Goal: Task Accomplishment & Management: Use online tool/utility

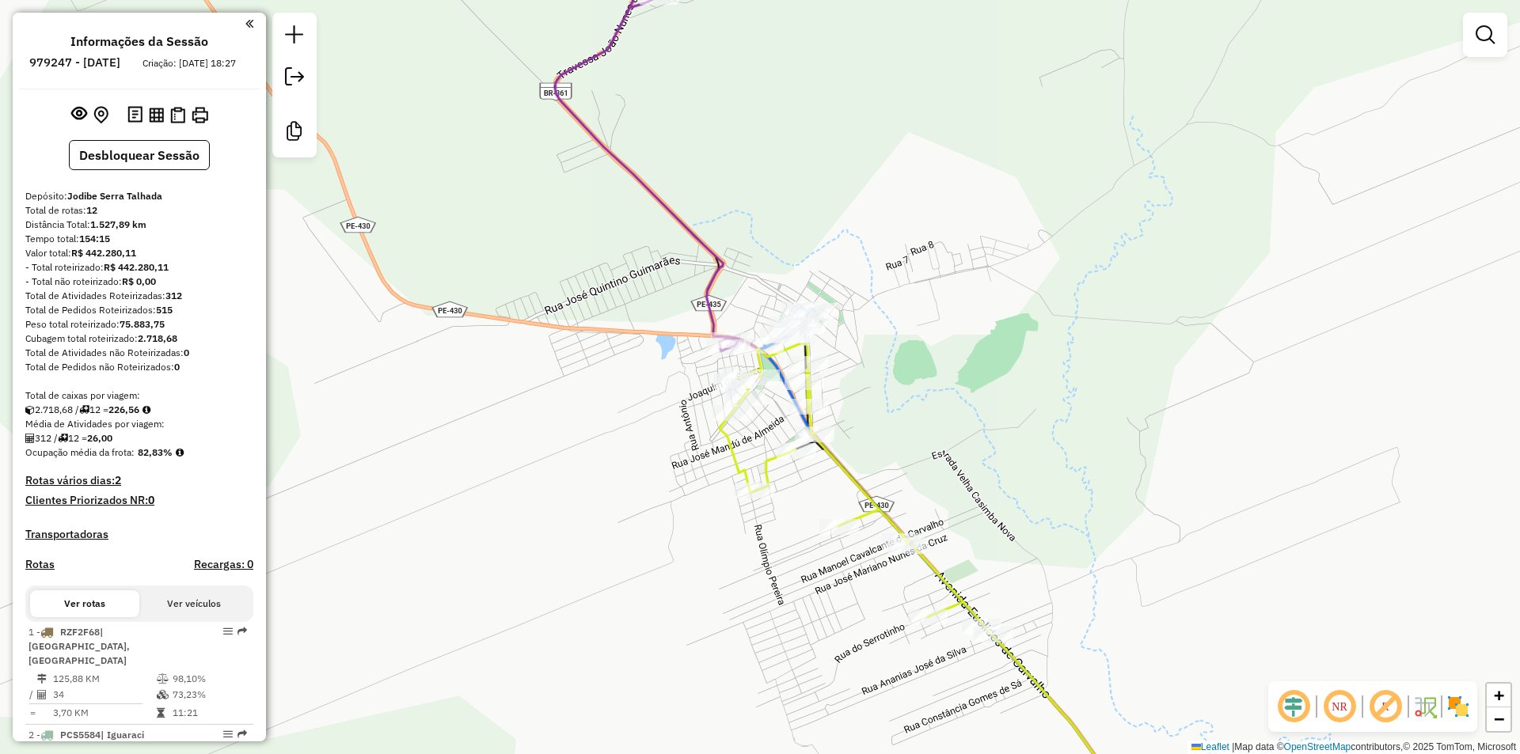
scroll to position [936, 0]
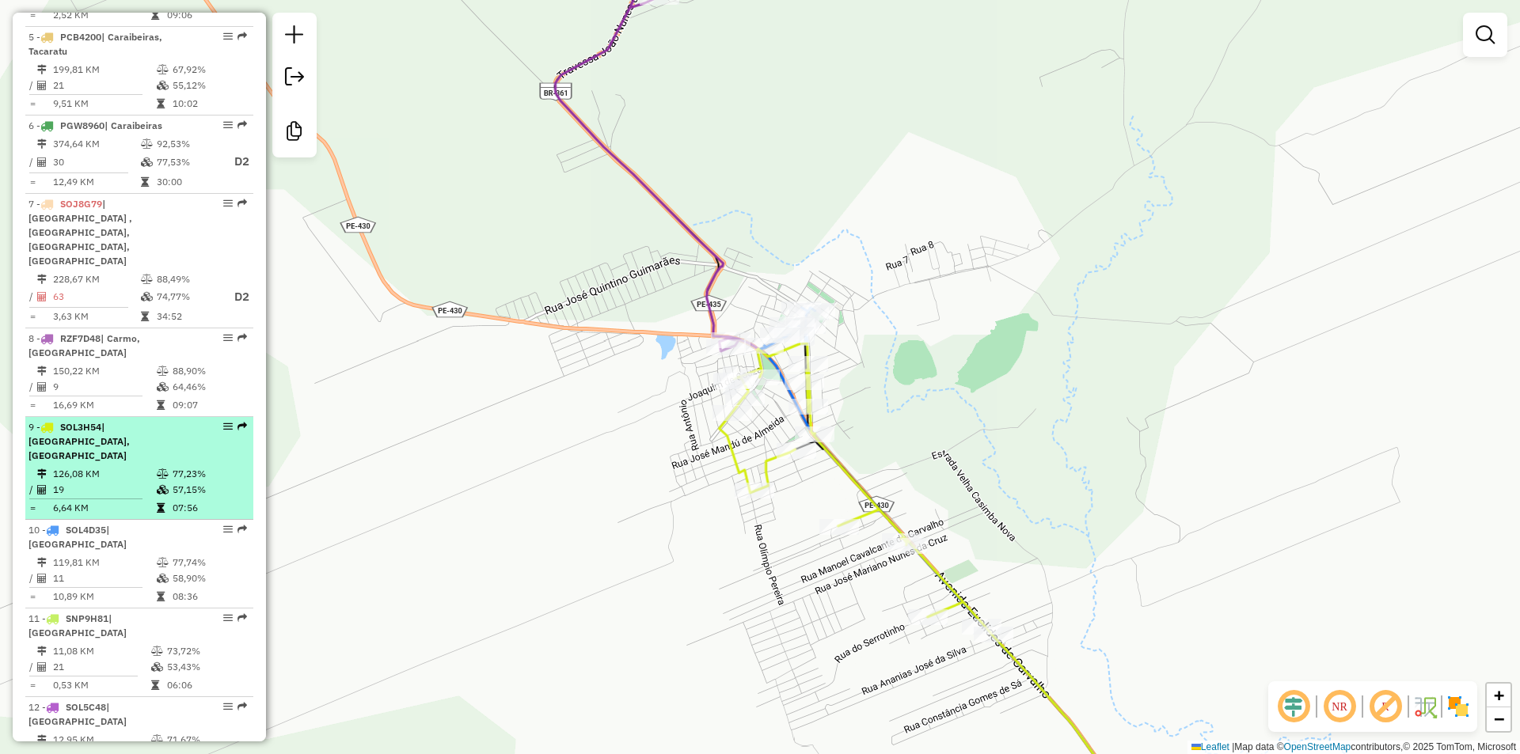
click at [177, 466] on td "77,23%" at bounding box center [209, 474] width 75 height 16
select select "*********"
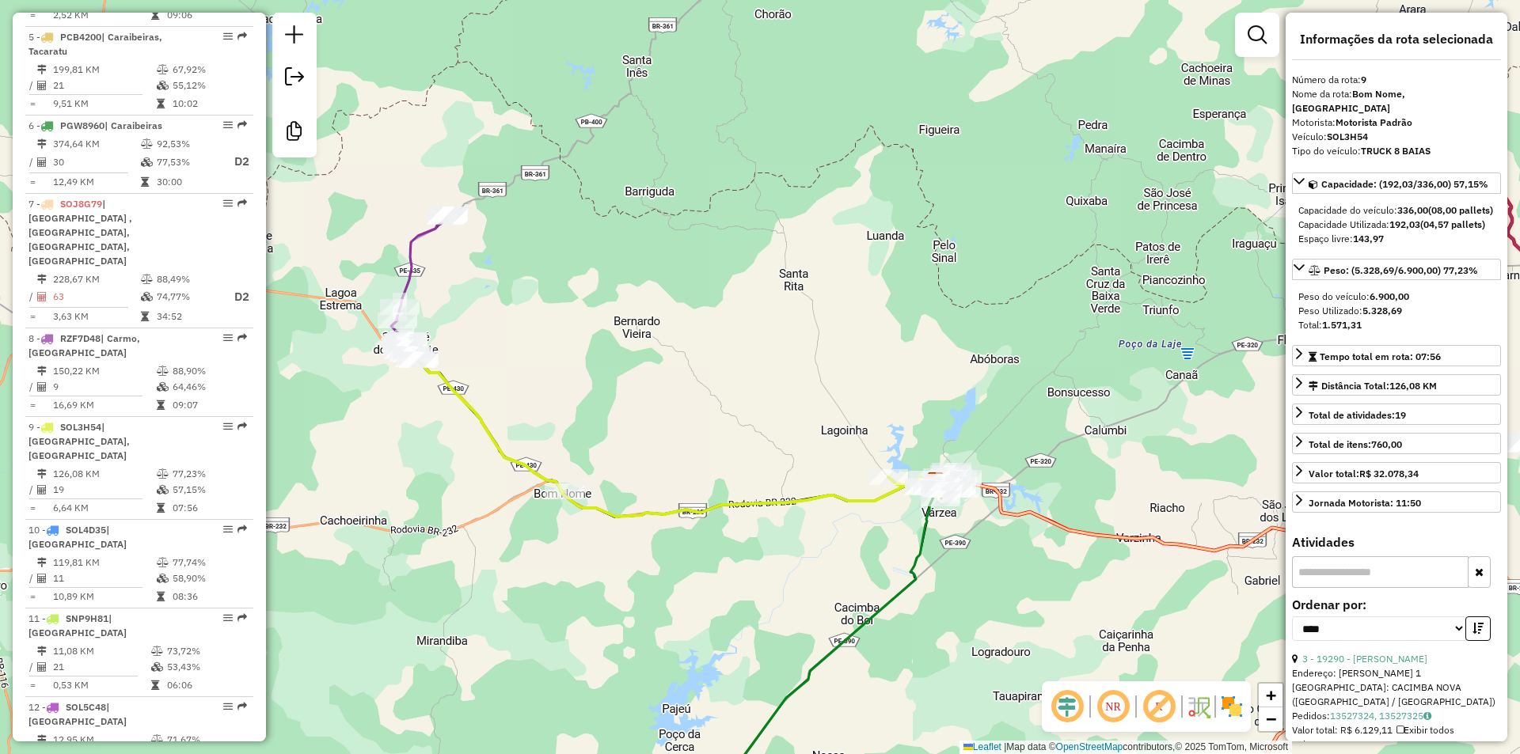
drag, startPoint x: 506, startPoint y: 408, endPoint x: 579, endPoint y: 434, distance: 77.4
click at [577, 433] on div "Janela de atendimento Grade de atendimento Capacidade Transportadoras Veículos …" at bounding box center [760, 377] width 1520 height 754
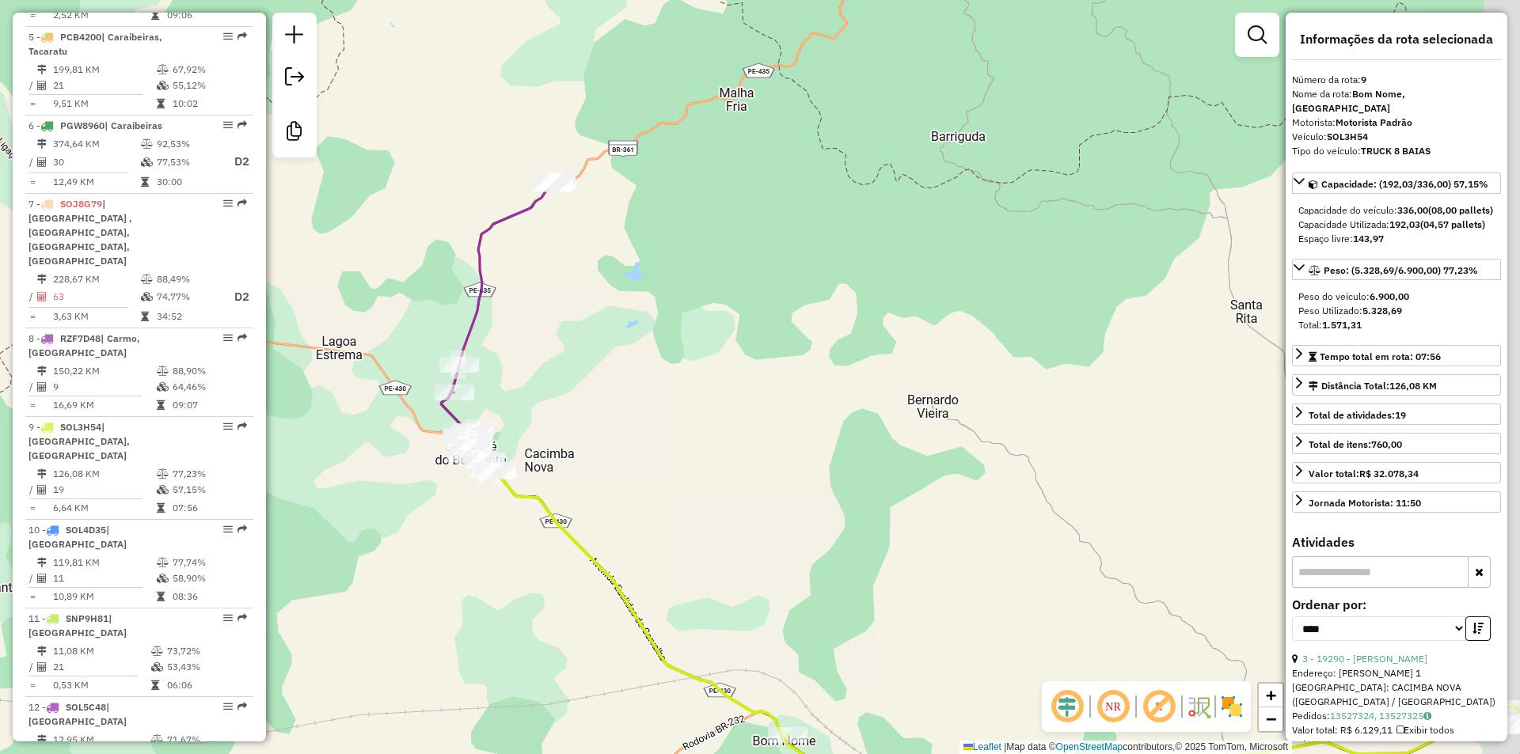
drag, startPoint x: 936, startPoint y: 549, endPoint x: 669, endPoint y: 442, distance: 287.8
click at [749, 473] on div "Janela de atendimento Grade de atendimento Capacidade Transportadoras Veículos …" at bounding box center [760, 377] width 1520 height 754
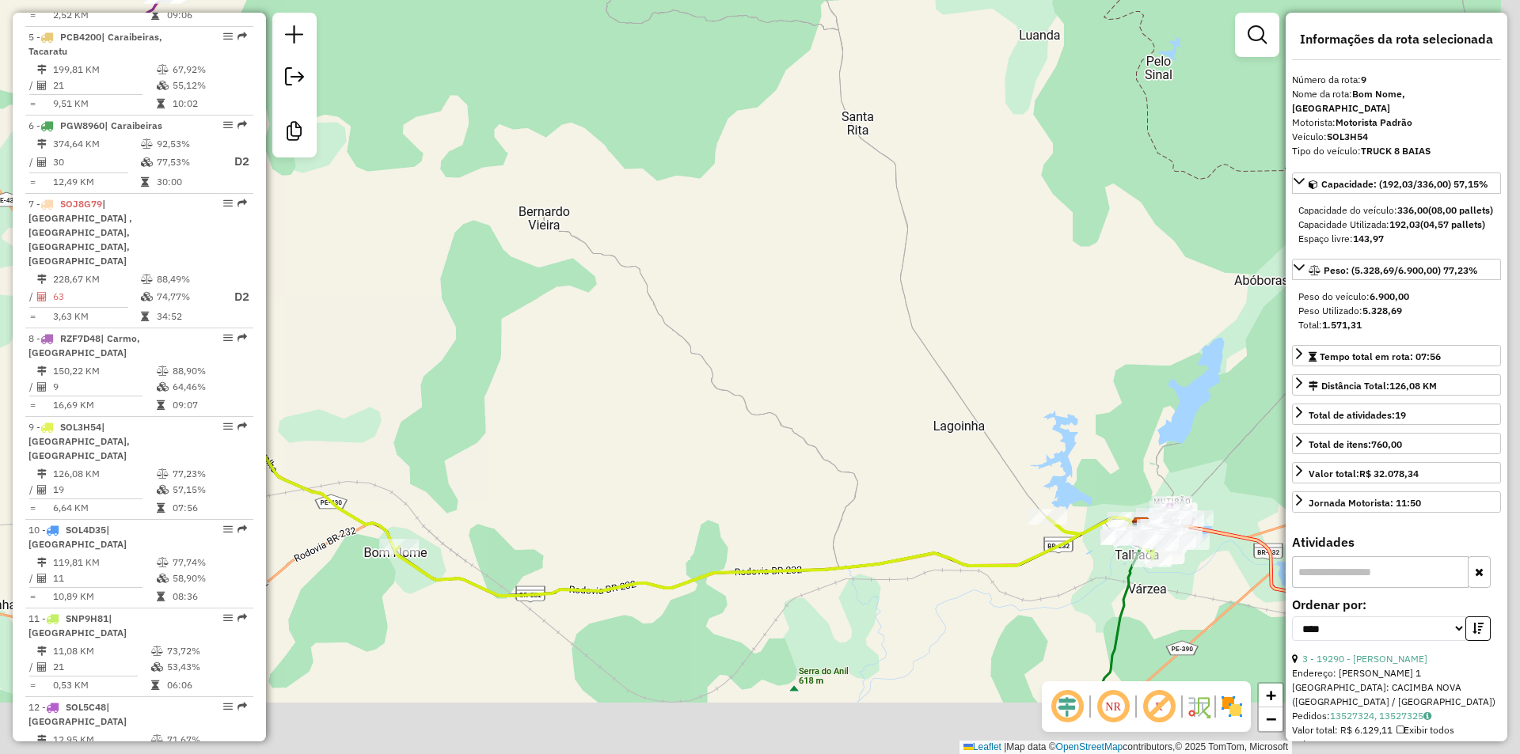
drag, startPoint x: 872, startPoint y: 506, endPoint x: 669, endPoint y: 403, distance: 228.0
click at [661, 392] on div "Janela de atendimento Grade de atendimento Capacidade Transportadoras Veículos …" at bounding box center [760, 377] width 1520 height 754
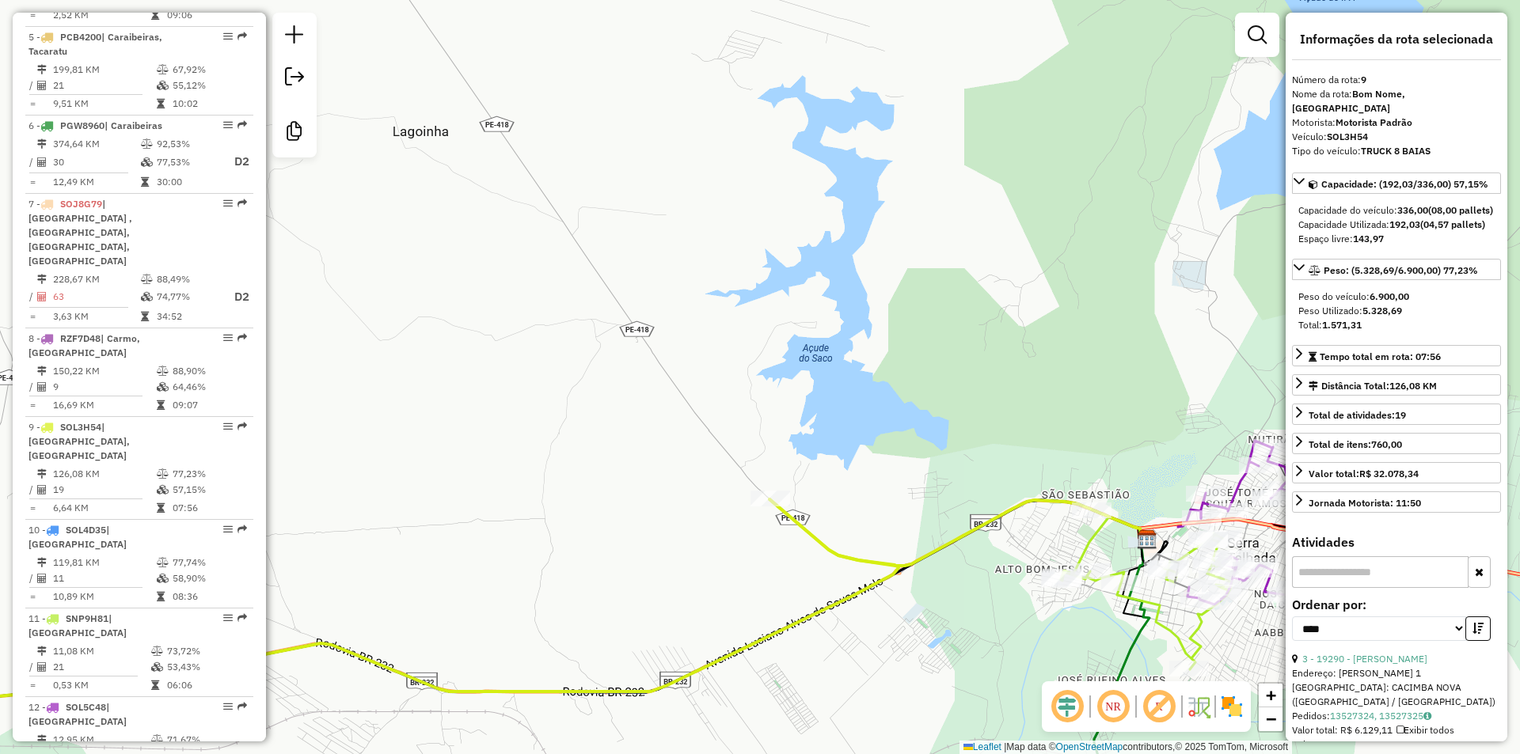
drag, startPoint x: 528, startPoint y: 556, endPoint x: 721, endPoint y: 531, distance: 194.7
click at [700, 539] on div "Janela de atendimento Grade de atendimento Capacidade Transportadoras Veículos …" at bounding box center [760, 377] width 1520 height 754
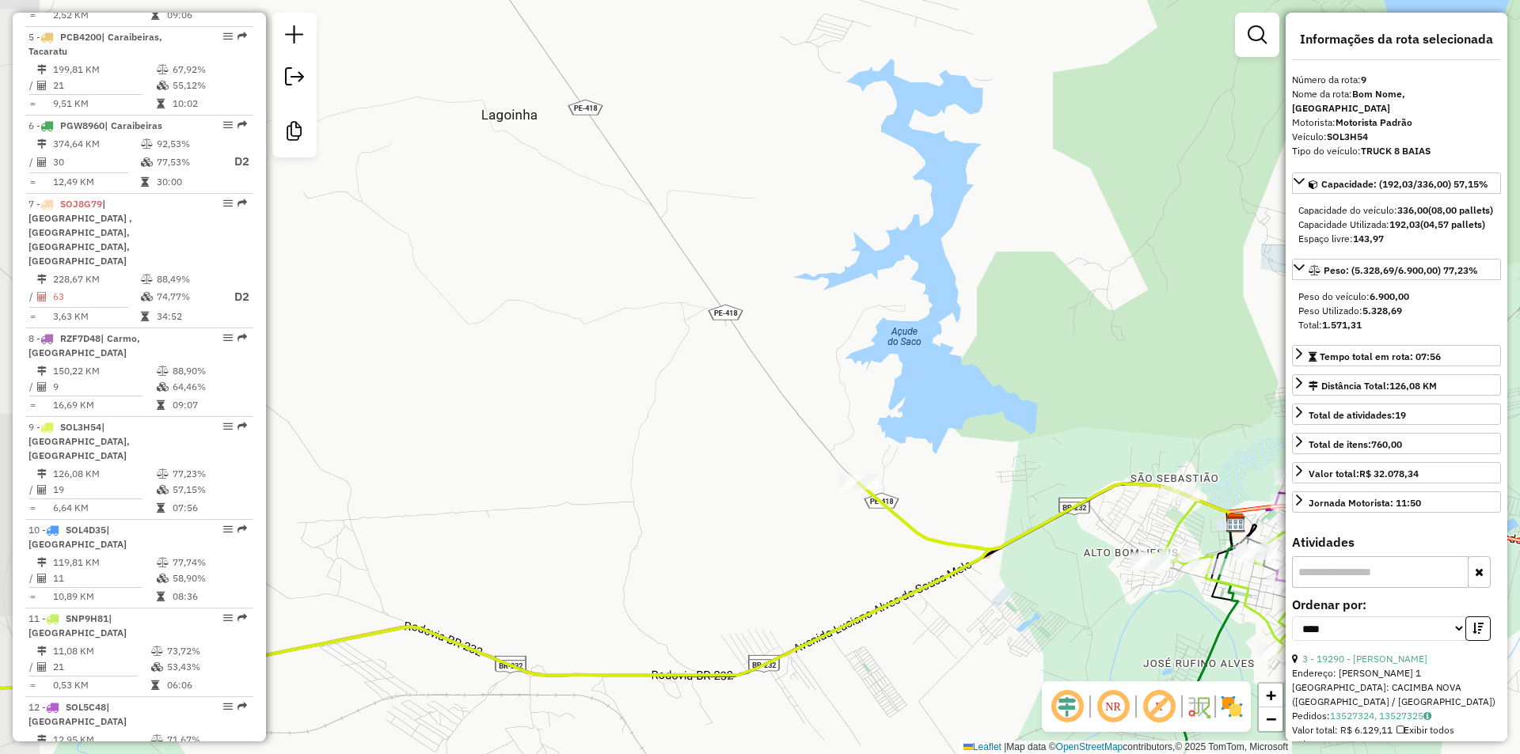
drag, startPoint x: 621, startPoint y: 530, endPoint x: 954, endPoint y: 435, distance: 346.5
click at [939, 442] on div "Janela de atendimento Grade de atendimento Capacidade Transportadoras Veículos …" at bounding box center [760, 377] width 1520 height 754
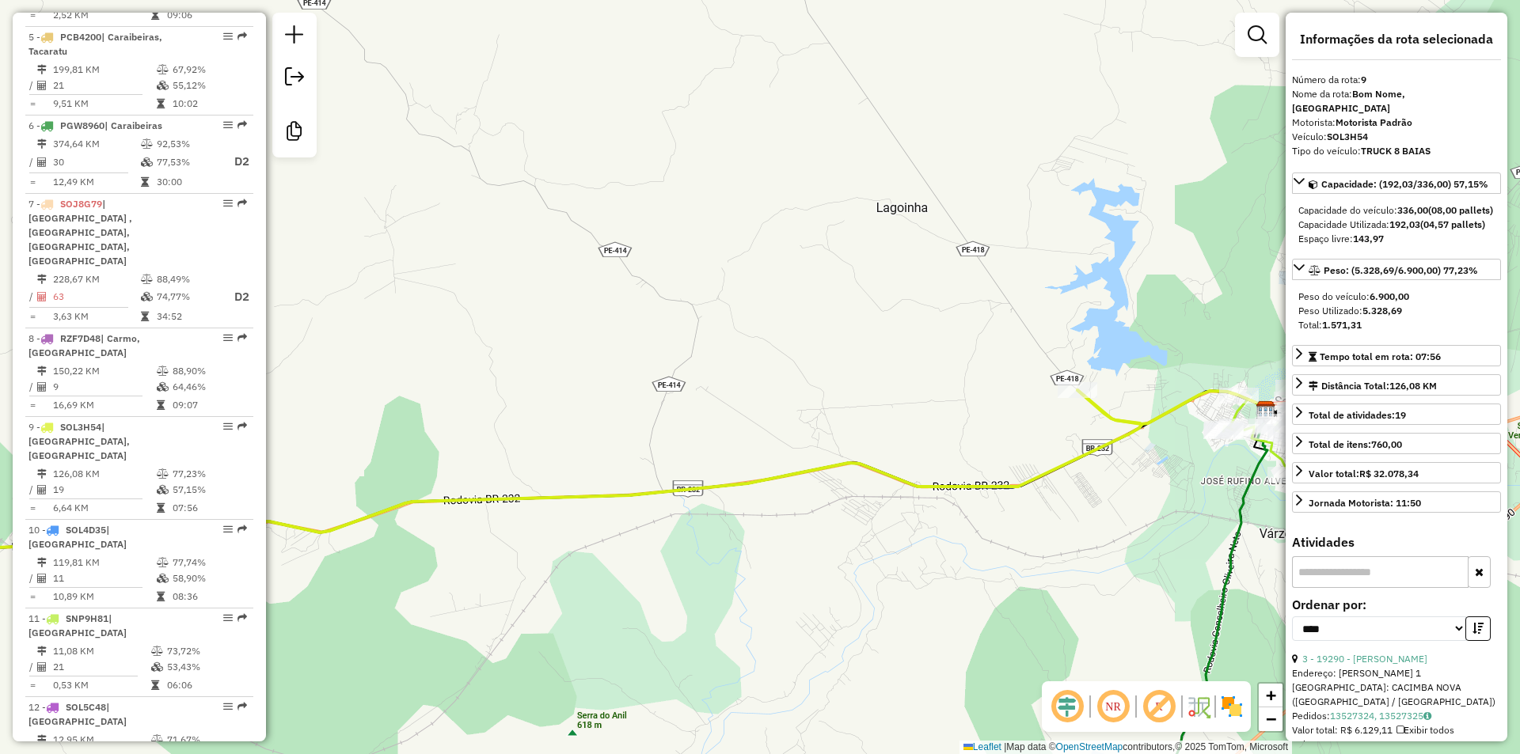
drag, startPoint x: 1056, startPoint y: 428, endPoint x: 832, endPoint y: 477, distance: 229.3
click at [832, 477] on div "Janela de atendimento Grade de atendimento Capacidade Transportadoras Veículos …" at bounding box center [760, 377] width 1520 height 754
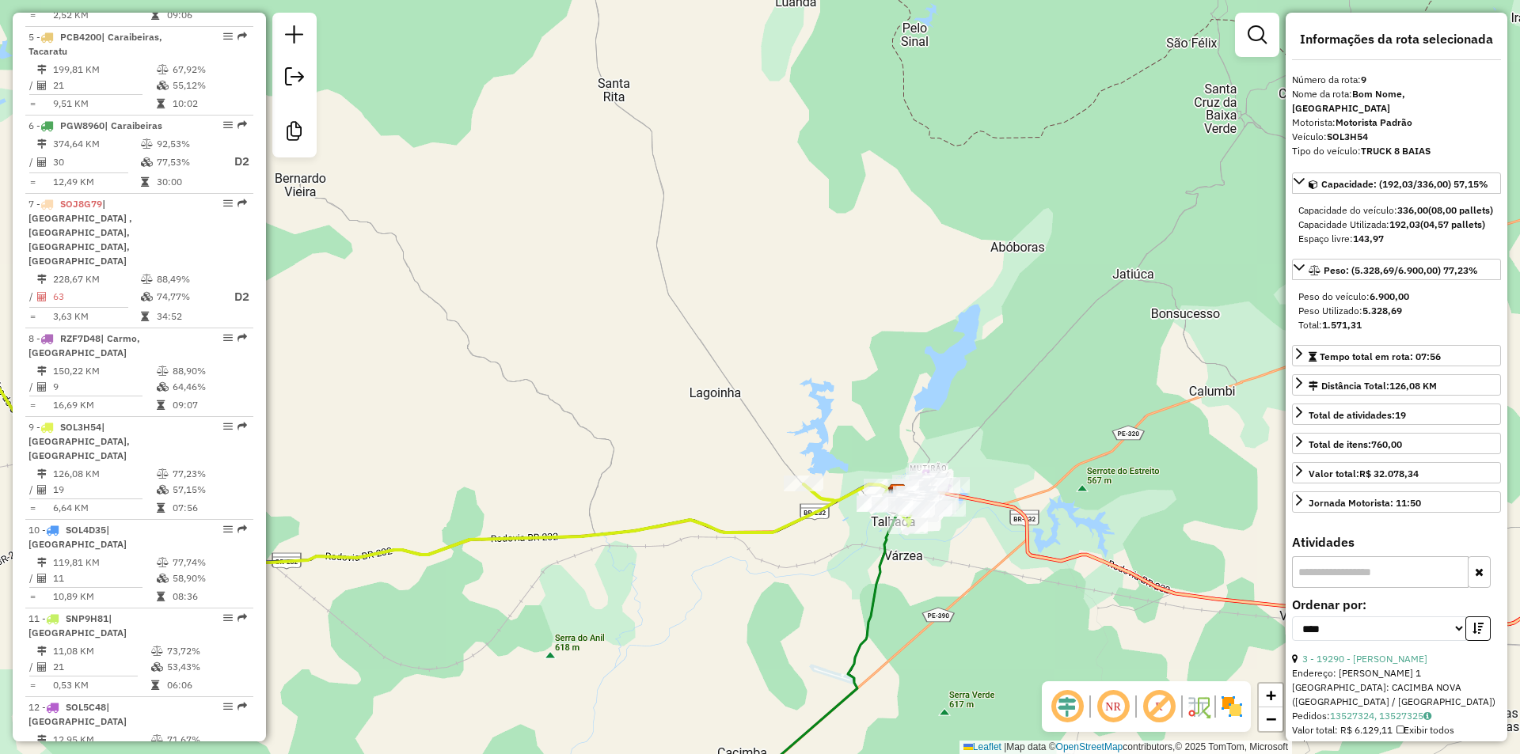
drag, startPoint x: 598, startPoint y: 506, endPoint x: 852, endPoint y: 501, distance: 253.3
click at [836, 503] on div "Janela de atendimento Grade de atendimento Capacidade Transportadoras Veículos …" at bounding box center [760, 377] width 1520 height 754
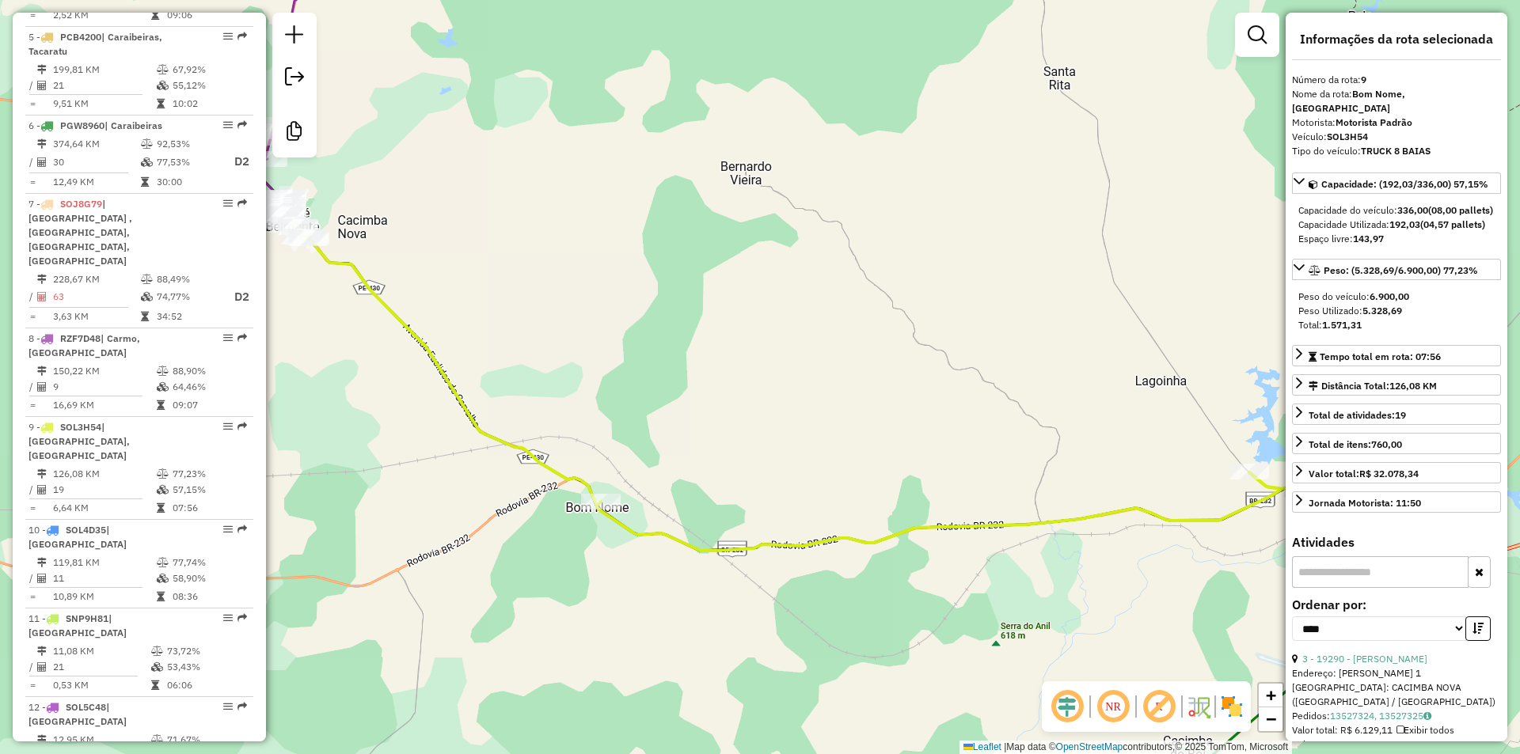
drag, startPoint x: 622, startPoint y: 490, endPoint x: 822, endPoint y: 481, distance: 199.7
click at [822, 481] on div "Janela de atendimento Grade de atendimento Capacidade Transportadoras Veículos …" at bounding box center [760, 377] width 1520 height 754
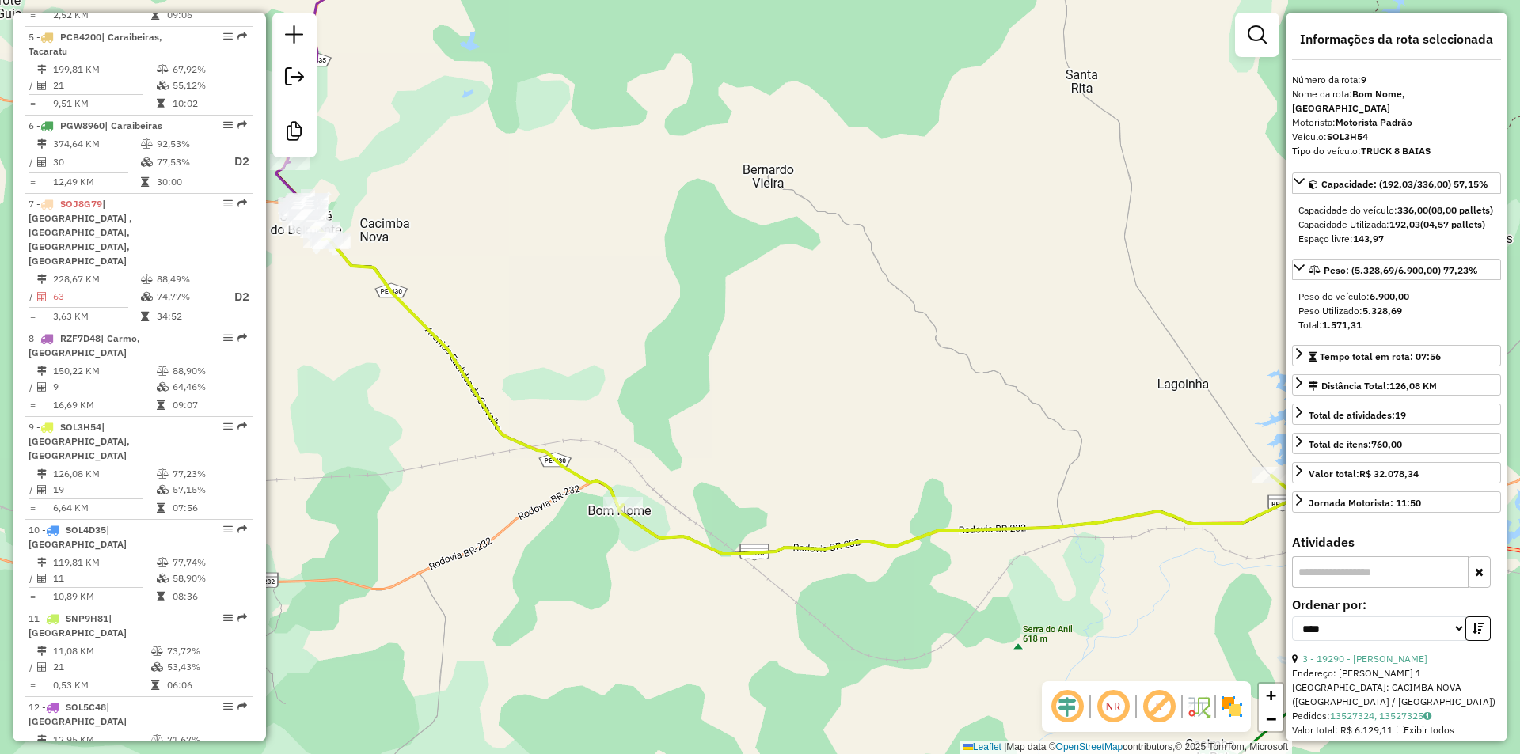
drag, startPoint x: 697, startPoint y: 442, endPoint x: 837, endPoint y: 469, distance: 141.9
click at [836, 469] on div "Janela de atendimento Grade de atendimento Capacidade Transportadoras Veículos …" at bounding box center [760, 377] width 1520 height 754
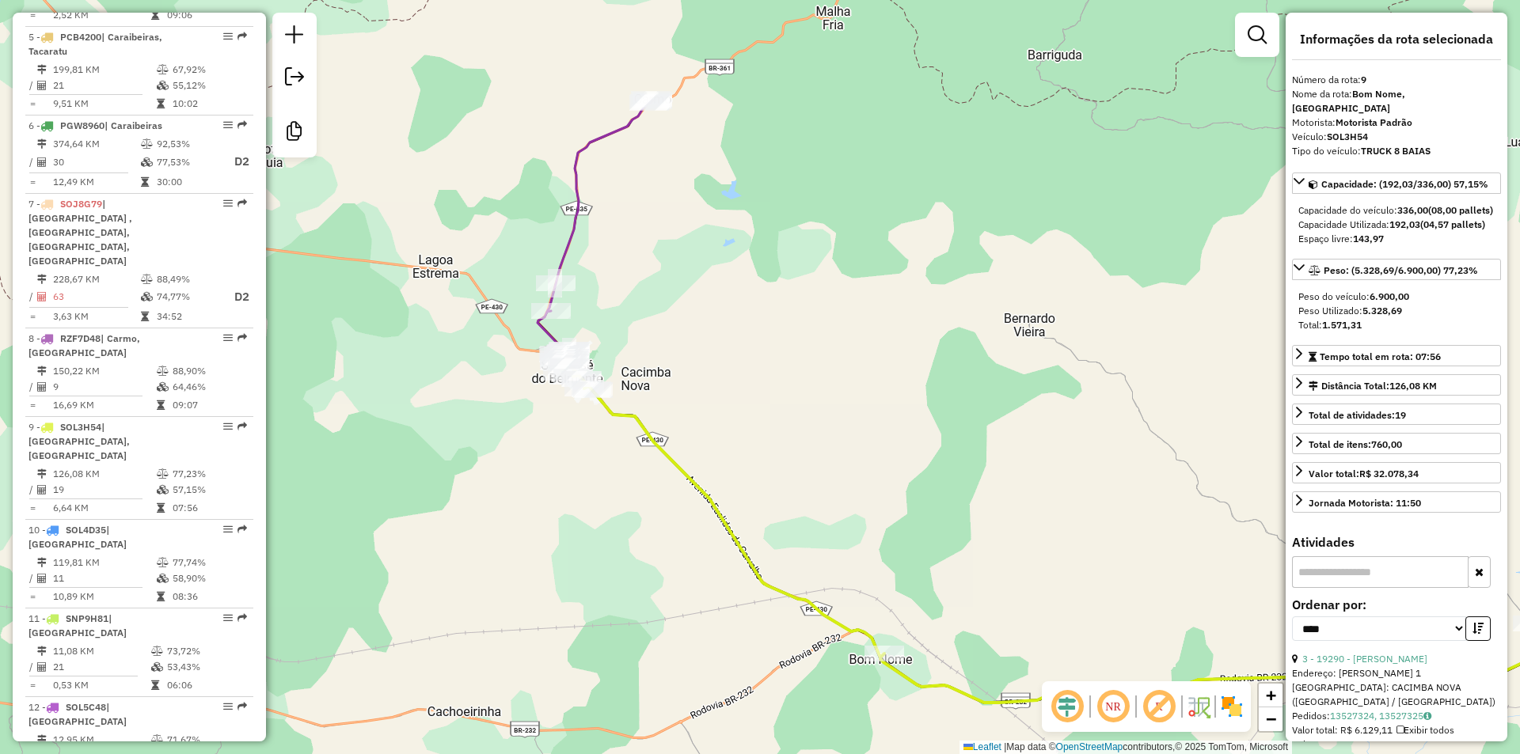
drag, startPoint x: 705, startPoint y: 291, endPoint x: 786, endPoint y: 412, distance: 144.9
click at [786, 412] on div "Janela de atendimento Grade de atendimento Capacidade Transportadoras Veículos …" at bounding box center [760, 377] width 1520 height 754
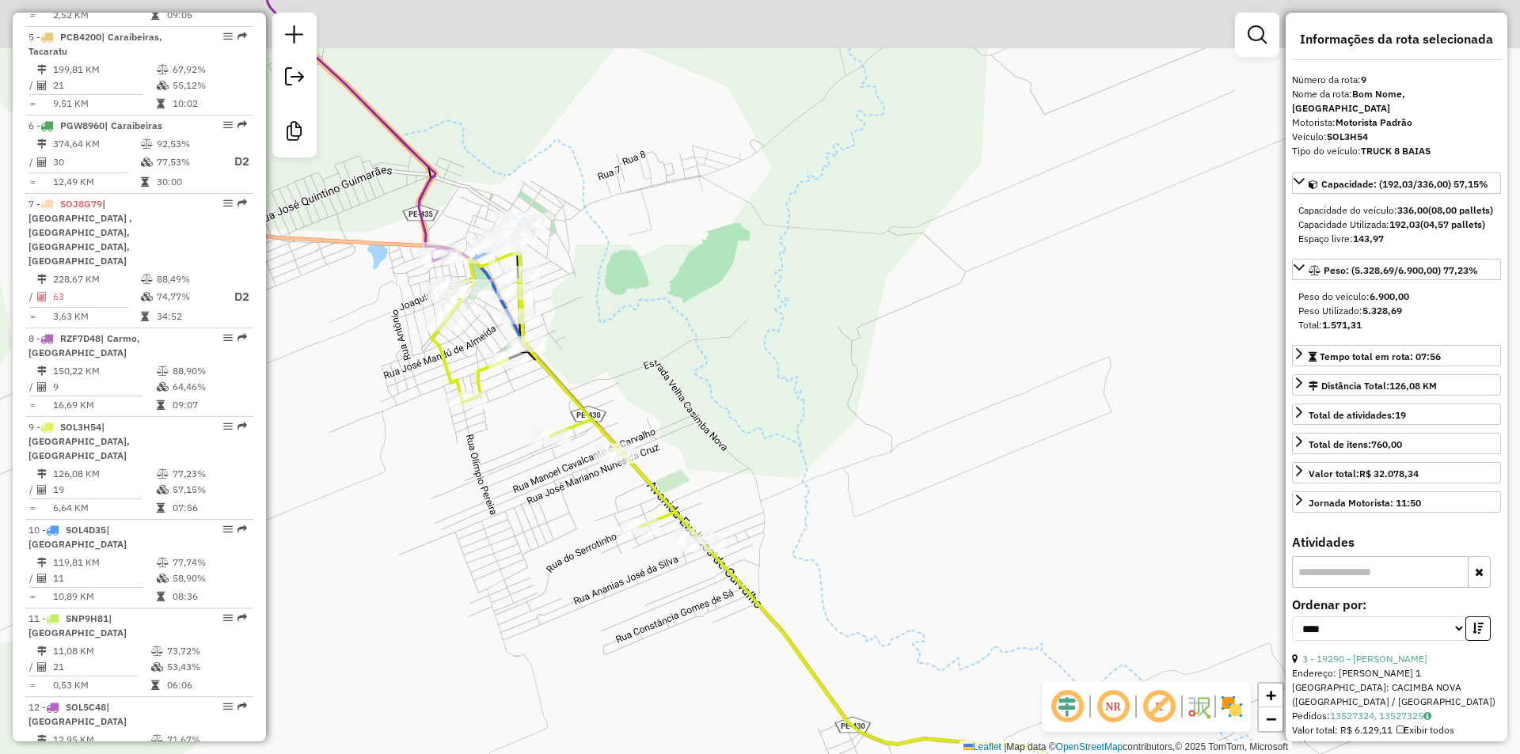
drag, startPoint x: 576, startPoint y: 339, endPoint x: 638, endPoint y: 414, distance: 97.3
click at [636, 412] on div "Janela de atendimento Grade de atendimento Capacidade Transportadoras Veículos …" at bounding box center [760, 377] width 1520 height 754
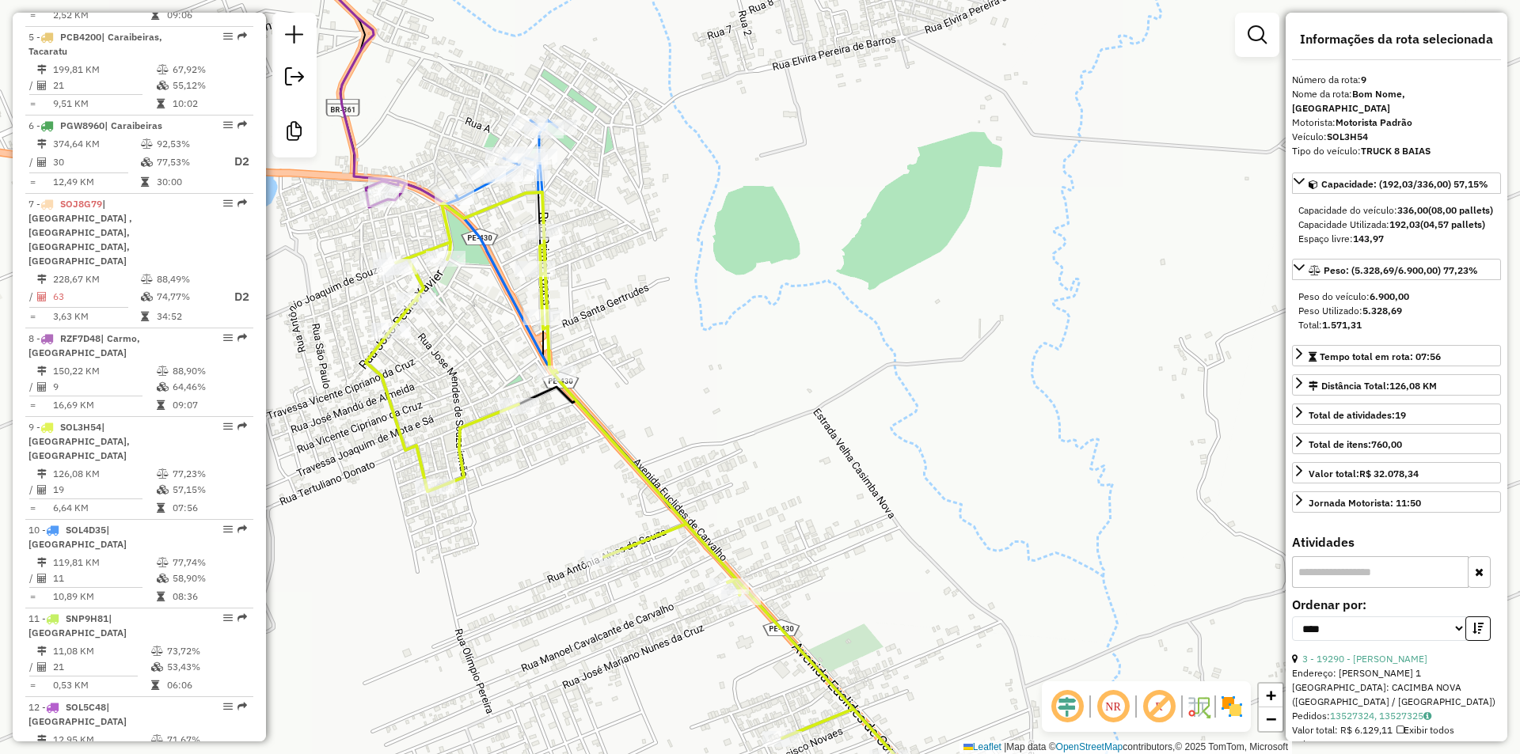
drag, startPoint x: 492, startPoint y: 349, endPoint x: 602, endPoint y: 412, distance: 126.3
click at [601, 412] on div "Janela de atendimento Grade de atendimento Capacidade Transportadoras Veículos …" at bounding box center [760, 377] width 1520 height 754
